Goal: Information Seeking & Learning: Learn about a topic

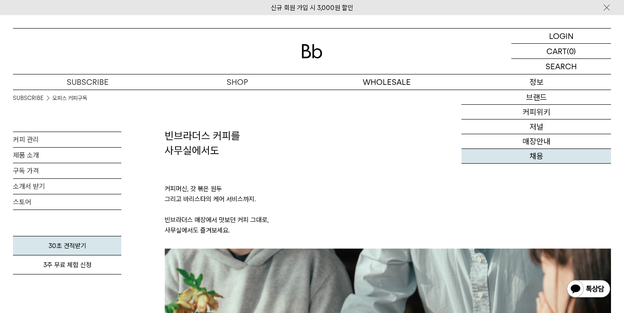
click at [537, 156] on link "채용" at bounding box center [535, 156] width 149 height 15
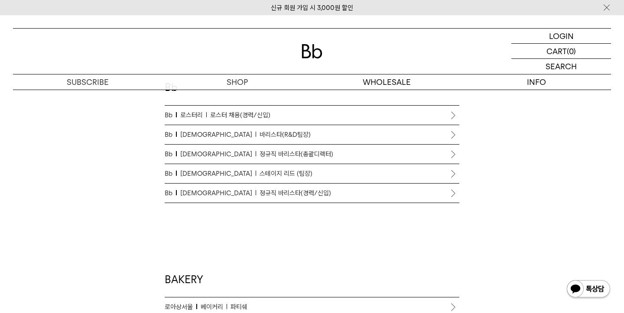
scroll to position [513, 0]
click at [453, 193] on li "Bb 바리스타 정규직 바리스타(경력/신입)" at bounding box center [312, 191] width 294 height 19
click at [450, 190] on li "Bb 바리스타 정규직 바리스타(경력/신입)" at bounding box center [312, 191] width 294 height 19
click at [259, 193] on span "정규직 바리스타(경력/신입)" at bounding box center [294, 192] width 71 height 10
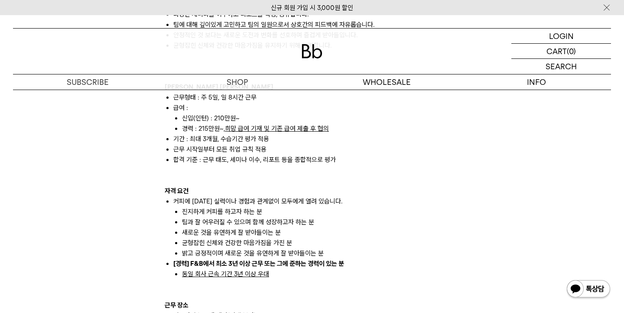
scroll to position [611, 0]
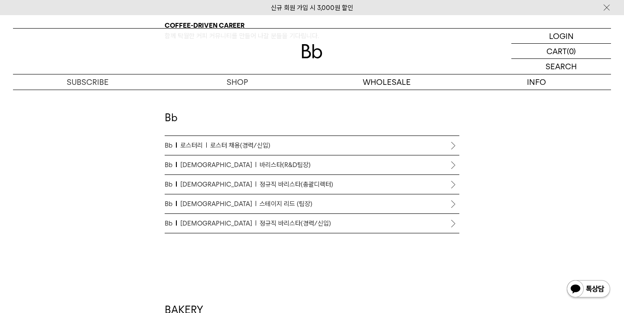
scroll to position [481, 0]
click at [259, 165] on span "바리스타(R&D팀장)" at bounding box center [284, 166] width 51 height 10
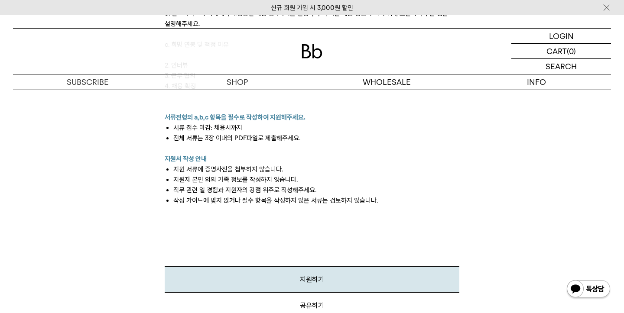
scroll to position [1112, 0]
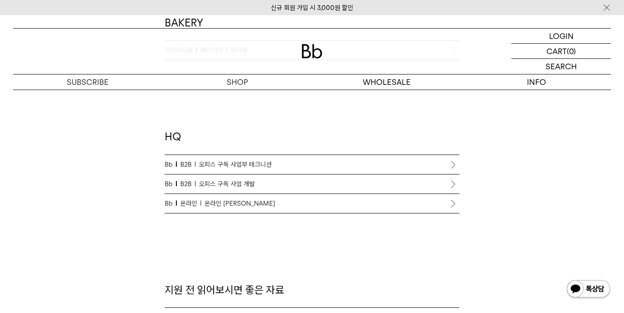
scroll to position [769, 0]
click at [232, 206] on span "온라인 [PERSON_NAME]" at bounding box center [239, 202] width 71 height 10
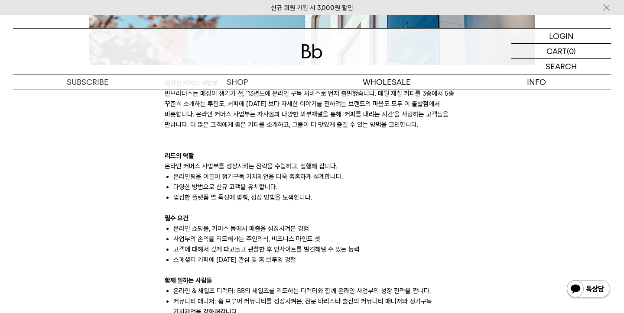
scroll to position [487, 0]
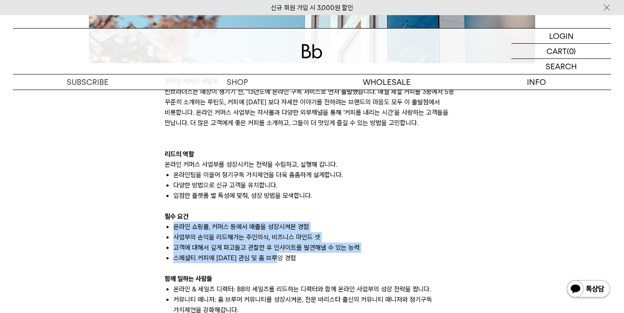
drag, startPoint x: 175, startPoint y: 224, endPoint x: 287, endPoint y: 259, distance: 116.8
click at [287, 258] on ul "온라인 쇼핑몰, 커머스 등에서 매출을 성장시켜본 경험 사업부의 손익을 리드해가는 주인의식, 비즈니스 마인드 셋 고객에 대해서 깊게 파고들고 관…" at bounding box center [312, 243] width 294 height 42
click at [287, 259] on li "스페셜티 커피에 대한 관심 및 홈 브루잉 경험" at bounding box center [316, 258] width 286 height 10
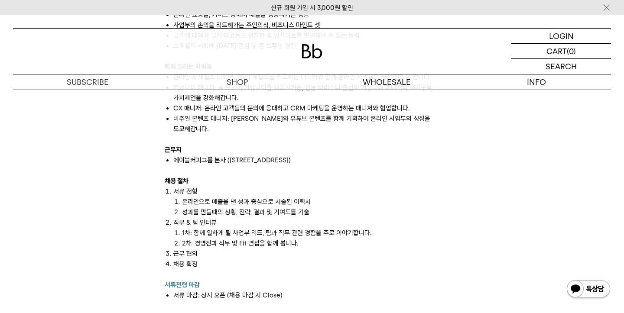
scroll to position [606, 0]
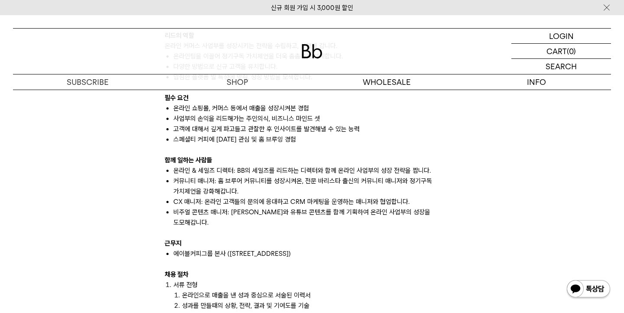
click at [411, 152] on div at bounding box center [312, 150] width 294 height 10
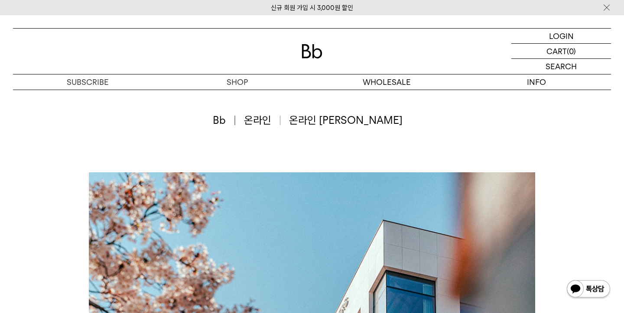
scroll to position [0, 0]
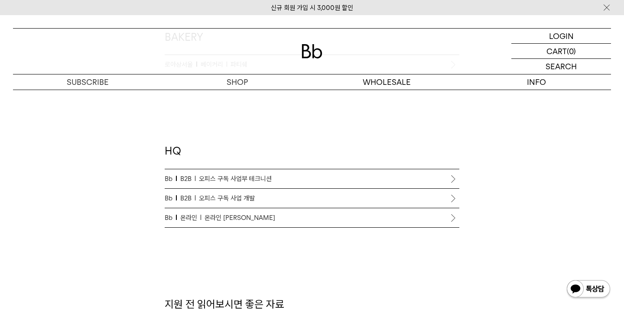
scroll to position [769, 0]
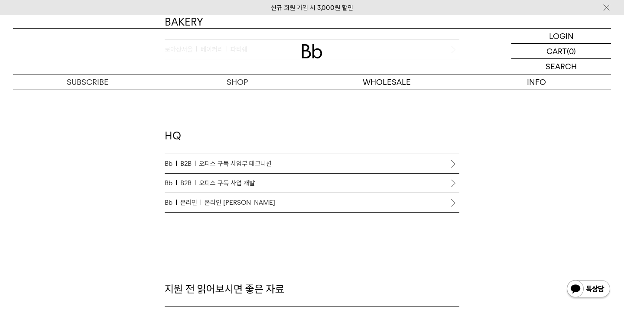
click at [297, 161] on p "Bb B2B 오피스 구독 사업부 테크니션" at bounding box center [312, 163] width 294 height 10
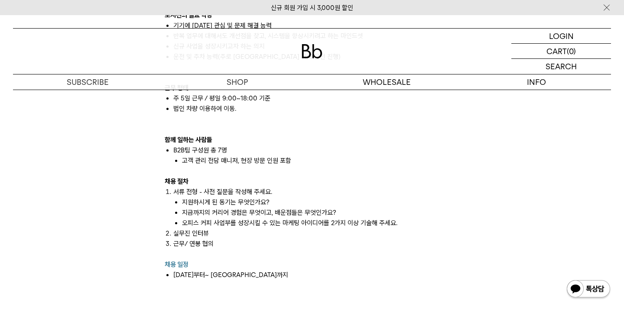
scroll to position [825, 0]
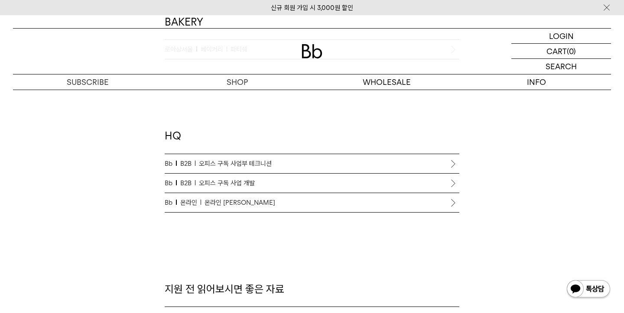
click at [264, 181] on p "Bb B2B 오피스 구독 사업 개발" at bounding box center [312, 183] width 294 height 10
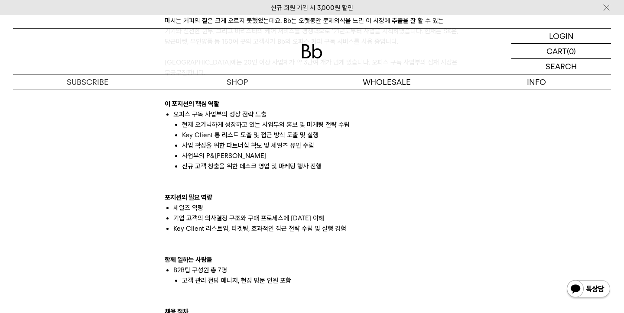
scroll to position [631, 0]
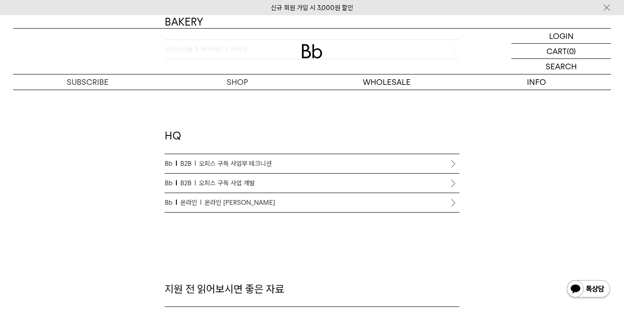
click at [222, 206] on span "온라인 [PERSON_NAME]" at bounding box center [239, 202] width 71 height 10
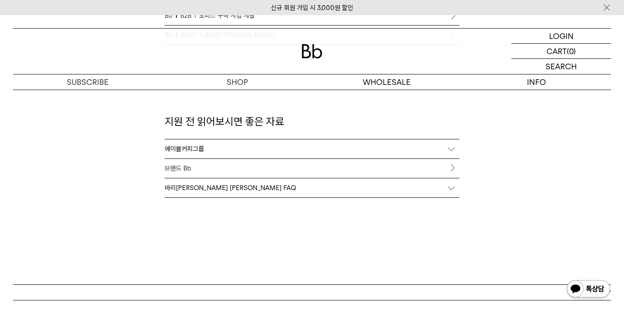
scroll to position [937, 0]
click at [217, 153] on div "에이블커피그룹" at bounding box center [312, 149] width 294 height 19
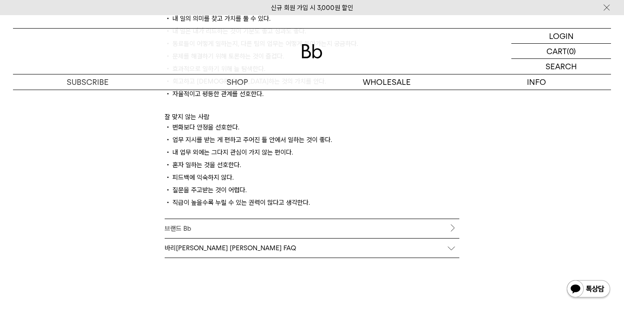
scroll to position [1207, 0]
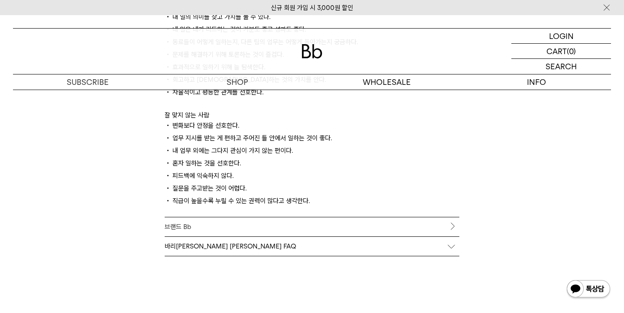
click at [236, 232] on link "브랜드 Bb" at bounding box center [312, 226] width 294 height 19
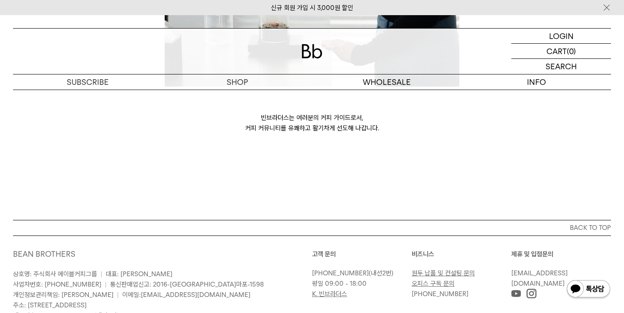
scroll to position [2409, 0]
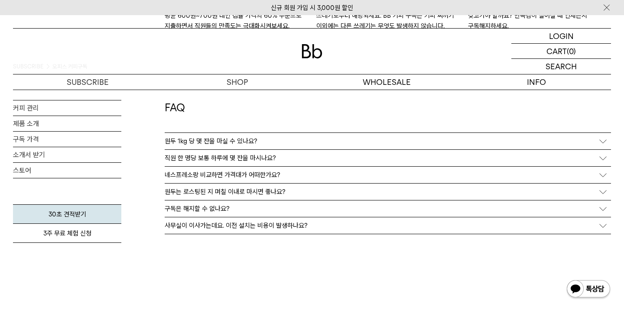
scroll to position [1755, 0]
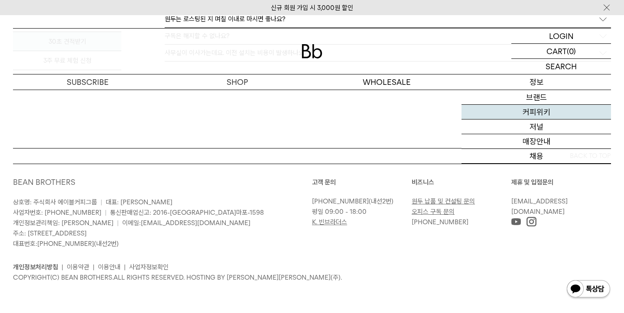
click at [535, 113] on link "커피위키" at bounding box center [535, 112] width 149 height 15
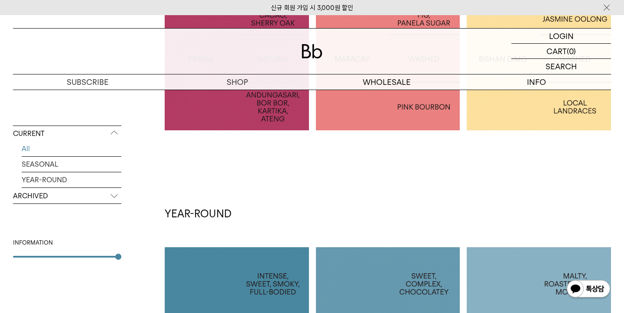
scroll to position [120, 0]
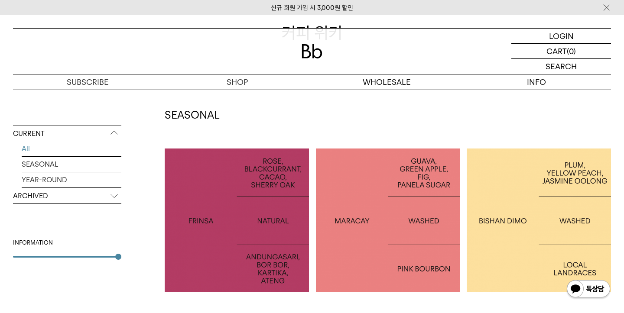
click at [233, 213] on div at bounding box center [237, 221] width 144 height 144
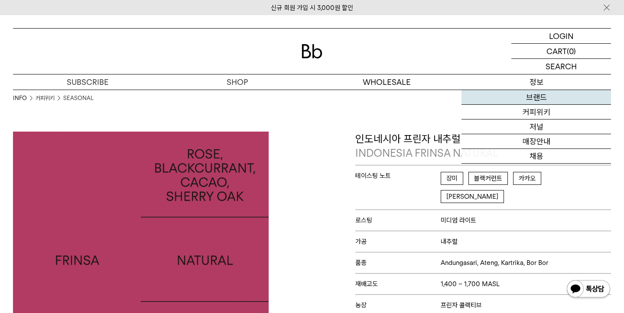
click at [531, 100] on link "브랜드" at bounding box center [535, 97] width 149 height 15
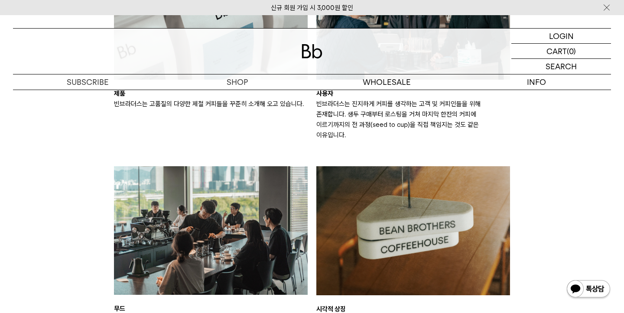
scroll to position [1532, 0]
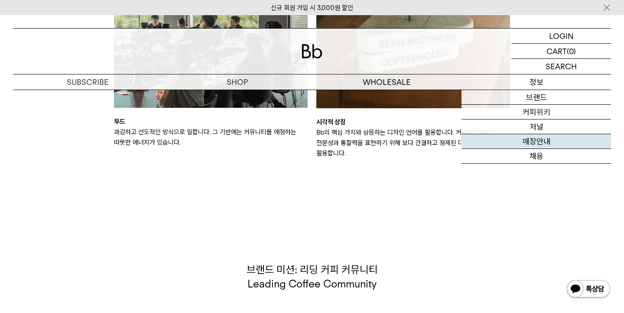
click at [534, 143] on link "매장안내" at bounding box center [535, 141] width 149 height 15
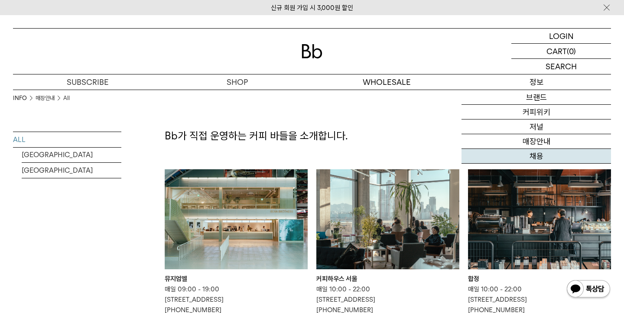
click at [531, 158] on link "채용" at bounding box center [535, 156] width 149 height 15
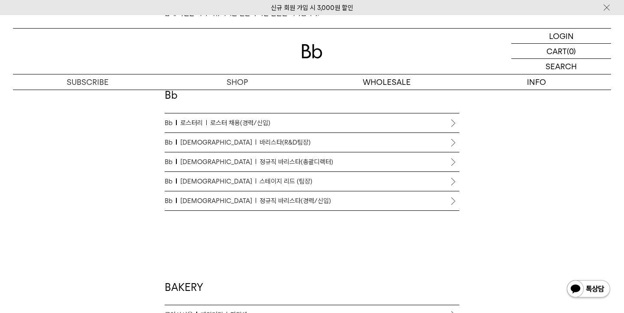
scroll to position [506, 0]
click at [448, 118] on li "Bb 로스터리 로스터 채용(경력/신입)" at bounding box center [312, 121] width 294 height 19
click at [246, 122] on span "로스터 채용(경력/신입)" at bounding box center [240, 121] width 60 height 10
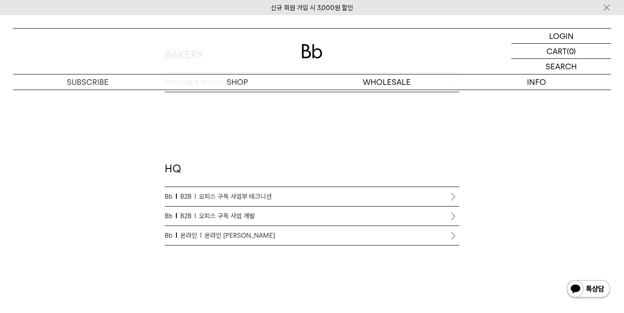
scroll to position [738, 0]
click at [254, 237] on p "Bb 온라인 온라인 커머스 리드" at bounding box center [312, 234] width 294 height 10
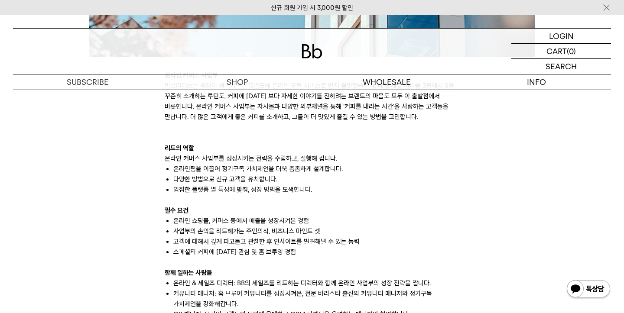
scroll to position [496, 0]
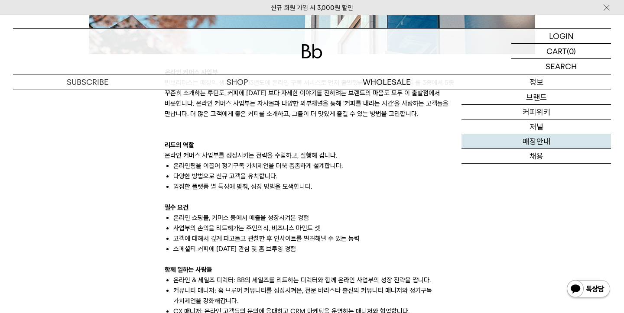
click at [544, 146] on link "매장안내" at bounding box center [535, 141] width 149 height 15
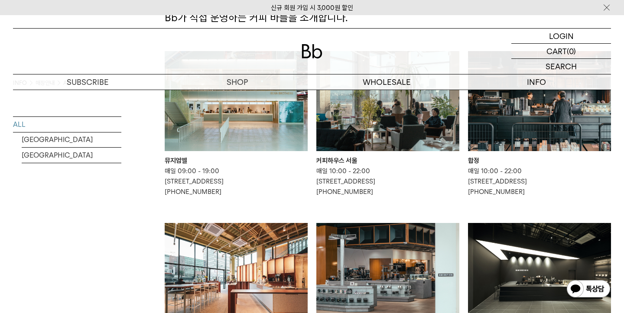
scroll to position [113, 0]
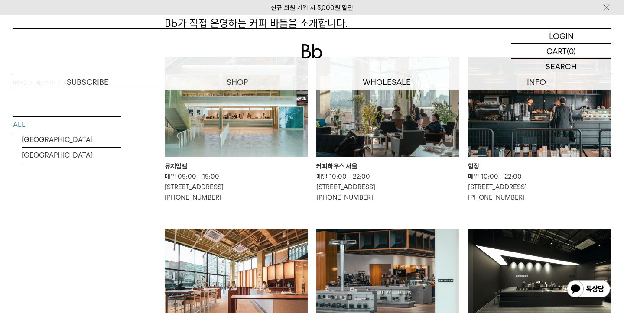
click at [533, 132] on img at bounding box center [539, 107] width 143 height 100
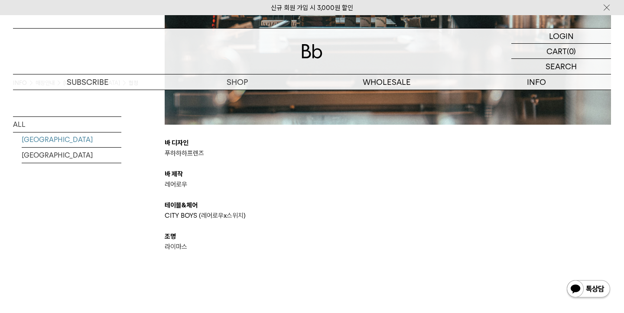
scroll to position [1729, 0]
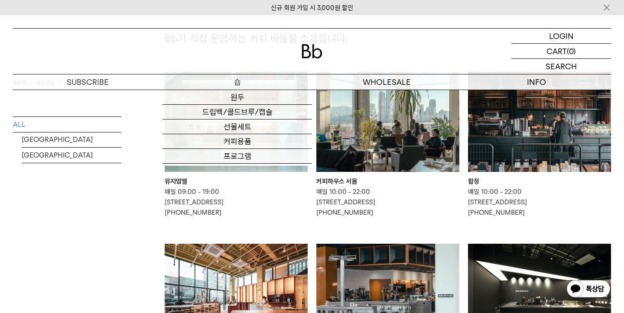
scroll to position [113, 0]
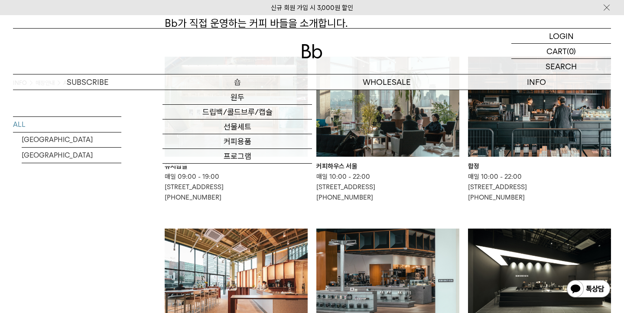
click at [343, 135] on img at bounding box center [387, 107] width 143 height 100
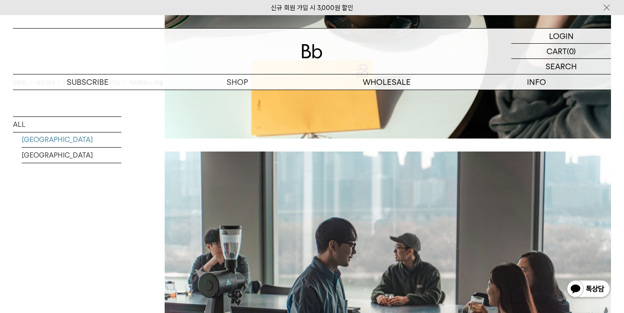
scroll to position [1118, 0]
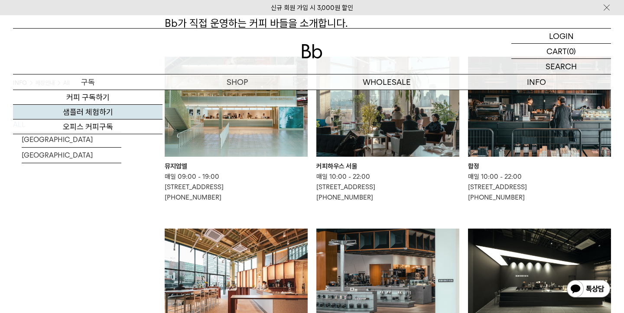
click at [95, 117] on link "샘플러 체험하기" at bounding box center [87, 112] width 149 height 15
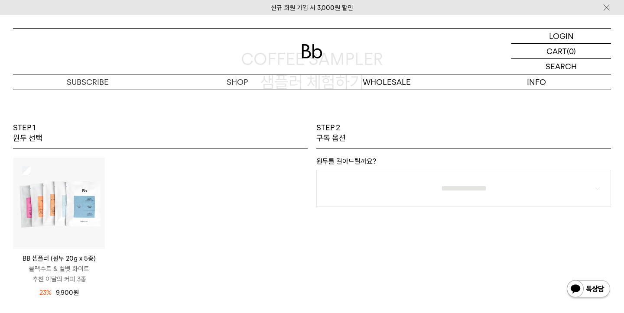
scroll to position [72, 0]
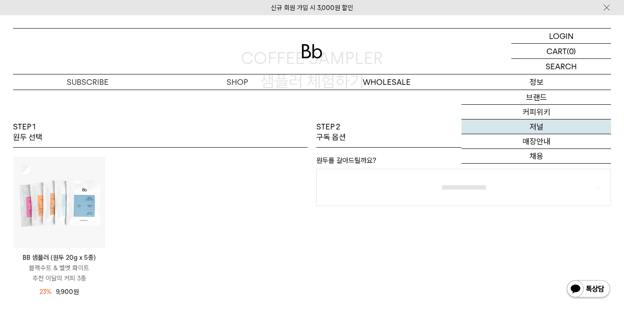
click at [545, 127] on link "저널" at bounding box center [535, 127] width 149 height 15
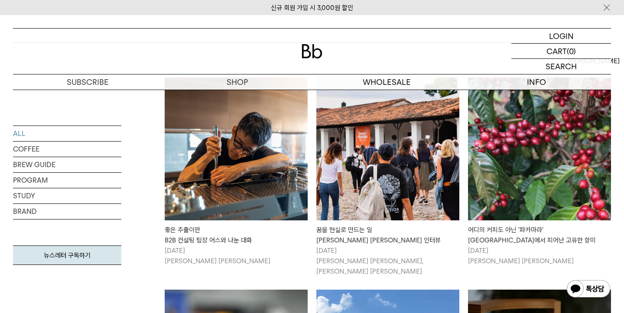
scroll to position [151, 0]
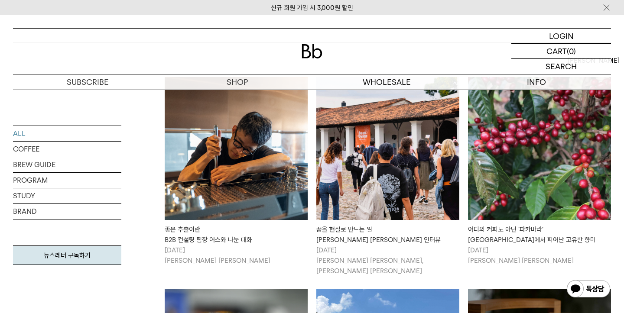
click at [394, 162] on img at bounding box center [387, 148] width 143 height 143
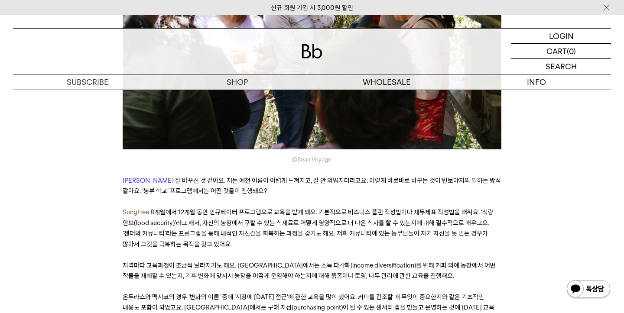
scroll to position [2724, 0]
